Goal: Task Accomplishment & Management: Contribute content

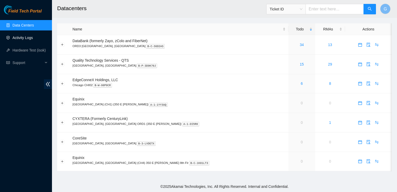
click at [25, 36] on link "Activity Logs" at bounding box center [22, 38] width 21 height 4
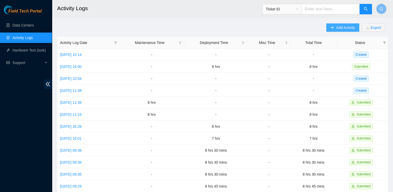
click at [337, 27] on span "Add Activity" at bounding box center [345, 28] width 19 height 6
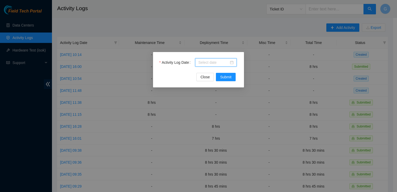
click at [207, 63] on input "Activity Log Date" at bounding box center [213, 63] width 31 height 6
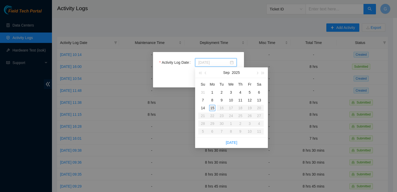
type input "[DATE]"
click at [212, 106] on div "15" at bounding box center [212, 108] width 6 height 6
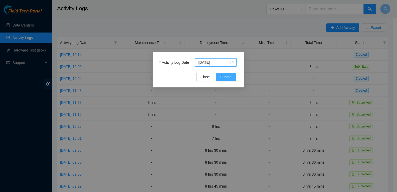
click at [229, 73] on button "Submit" at bounding box center [226, 77] width 20 height 8
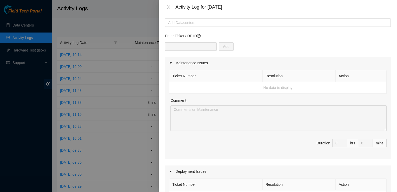
scroll to position [25, 0]
click at [185, 24] on div at bounding box center [277, 24] width 223 height 6
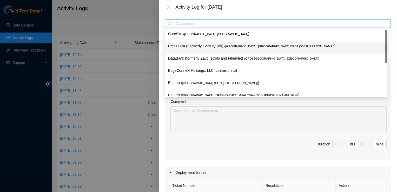
click at [186, 46] on p "CYXTERA (Formerly CenturyLink) ( [GEOGRAPHIC_DATA], [GEOGRAPHIC_DATA] ORD1 {350…" at bounding box center [276, 46] width 216 height 6
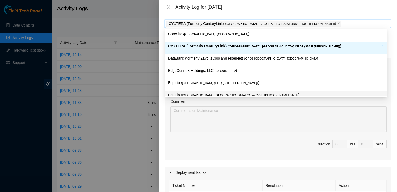
click at [210, 104] on div "Comment" at bounding box center [278, 102] width 216 height 8
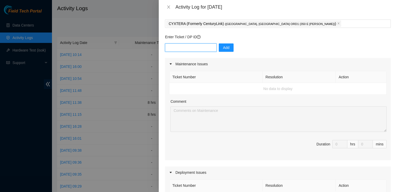
click at [169, 47] on input "text" at bounding box center [191, 47] width 52 height 8
paste input "B-V-5RDXTFJ"
type input "B-V-5RDXTFJ"
click at [224, 46] on span "Add" at bounding box center [226, 48] width 6 height 6
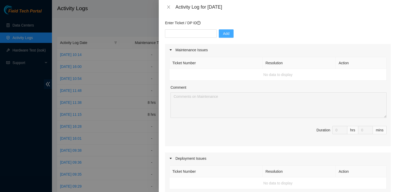
scroll to position [21, 0]
